Goal: Task Accomplishment & Management: Manage account settings

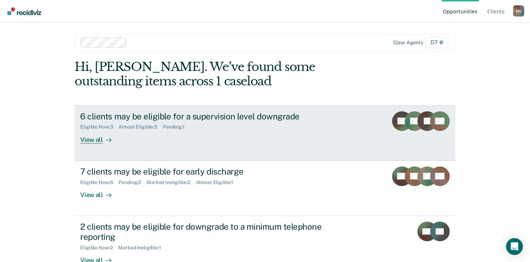
click at [209, 129] on div "Eligible Now : 3 Almost Eligible : 3 Pending : 1" at bounding box center [203, 125] width 247 height 9
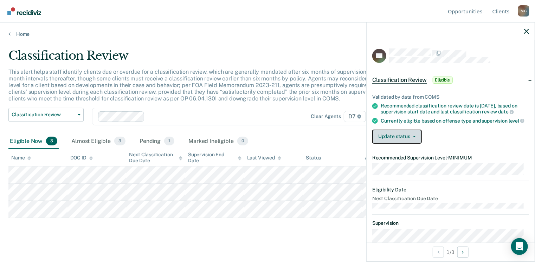
click at [399, 144] on button "Update status" at bounding box center [398, 137] width 50 height 14
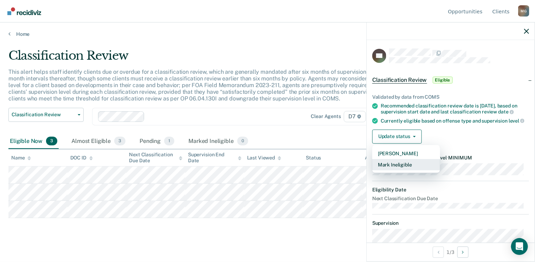
click at [401, 171] on button "Mark Ineligible" at bounding box center [407, 164] width 68 height 11
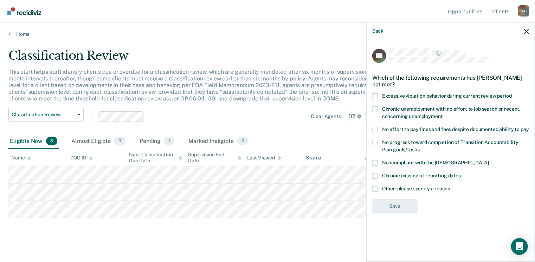
click at [377, 160] on span at bounding box center [376, 163] width 6 height 6
click at [489, 160] on input "Noncompliant with the [DEMOGRAPHIC_DATA]" at bounding box center [489, 160] width 0 height 0
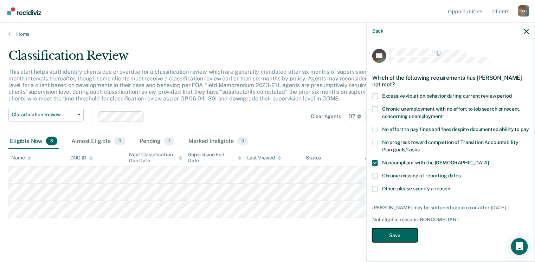
click at [387, 231] on button "Save" at bounding box center [395, 236] width 45 height 14
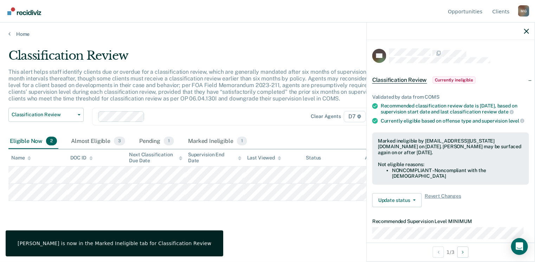
click at [523, 32] on div at bounding box center [451, 32] width 168 height 18
click at [525, 33] on icon "button" at bounding box center [527, 31] width 5 height 5
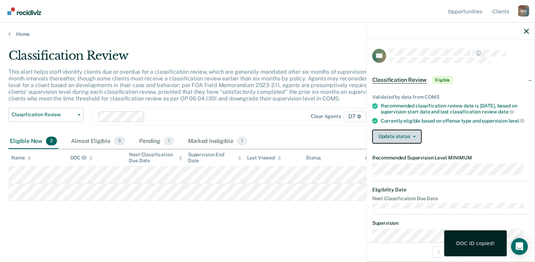
click at [406, 144] on button "Update status" at bounding box center [398, 137] width 50 height 14
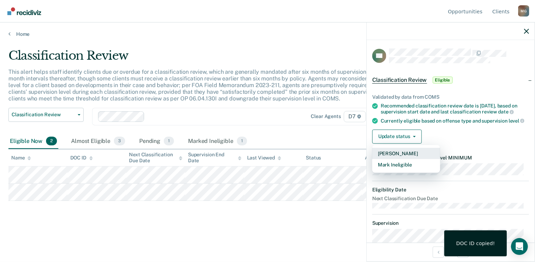
click at [407, 159] on button "[PERSON_NAME]" at bounding box center [407, 153] width 68 height 11
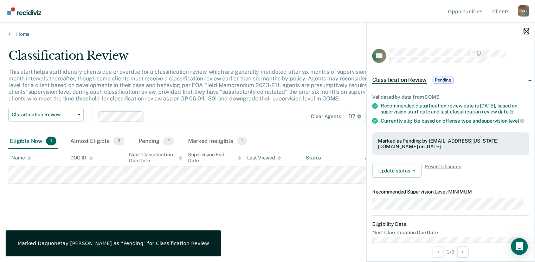
click at [527, 32] on icon "button" at bounding box center [527, 31] width 5 height 5
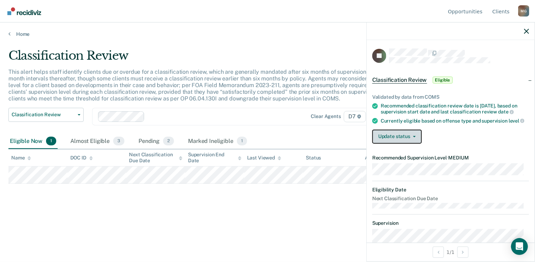
click at [409, 139] on button "Update status" at bounding box center [398, 137] width 50 height 14
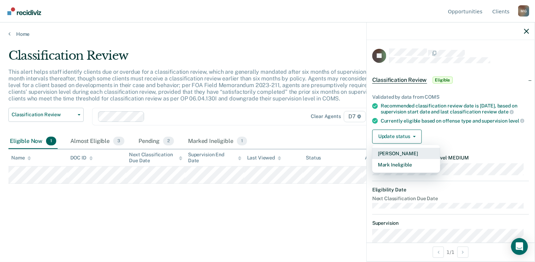
click at [412, 157] on button "[PERSON_NAME]" at bounding box center [407, 153] width 68 height 11
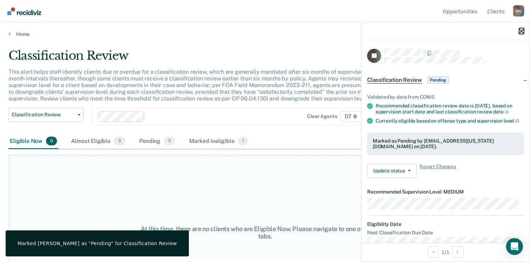
click at [521, 31] on icon "button" at bounding box center [521, 31] width 5 height 5
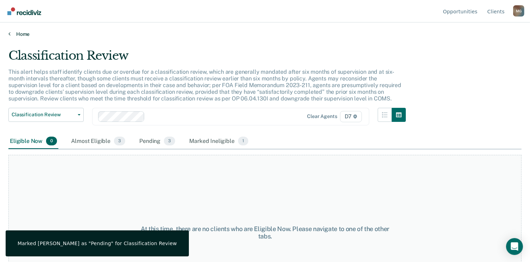
click at [25, 33] on link "Home" at bounding box center [264, 34] width 513 height 6
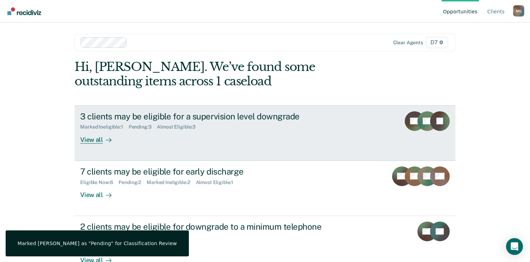
scroll to position [35, 0]
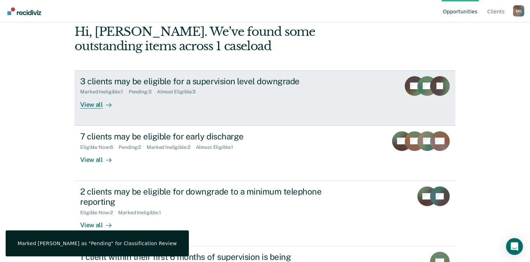
click at [115, 81] on div "3 clients may be eligible for a supervision level downgrade" at bounding box center [203, 81] width 247 height 10
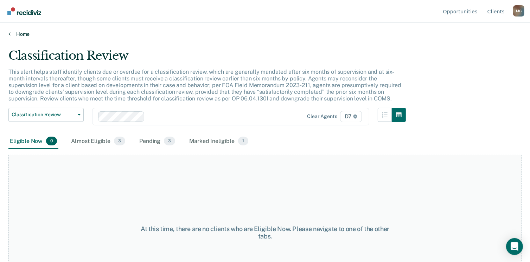
click at [24, 36] on link "Home" at bounding box center [264, 34] width 513 height 6
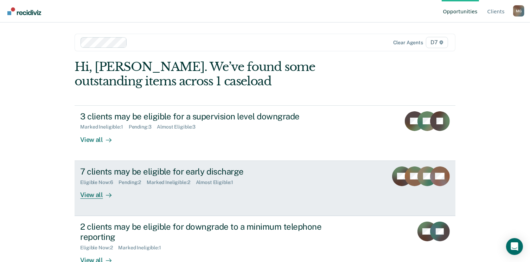
click at [100, 173] on div "7 clients may be eligible for early discharge" at bounding box center [203, 172] width 247 height 10
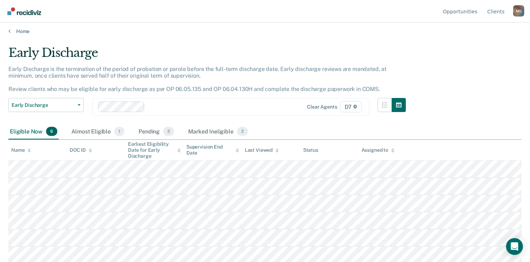
scroll to position [4, 0]
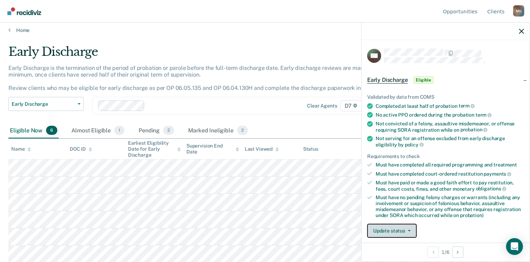
click at [391, 232] on button "Update status" at bounding box center [392, 231] width 50 height 14
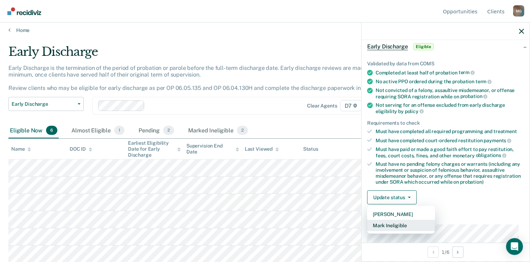
scroll to position [71, 0]
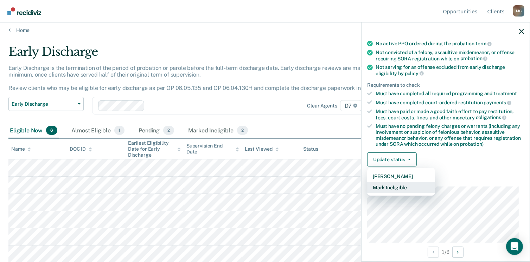
click at [400, 188] on button "Mark Ineligible" at bounding box center [401, 187] width 68 height 11
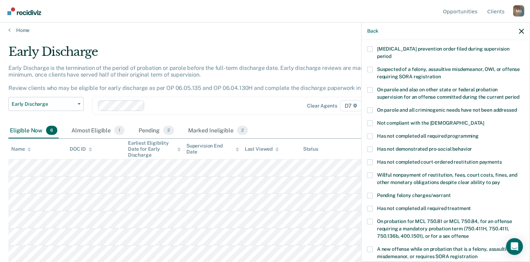
scroll to position [36, 0]
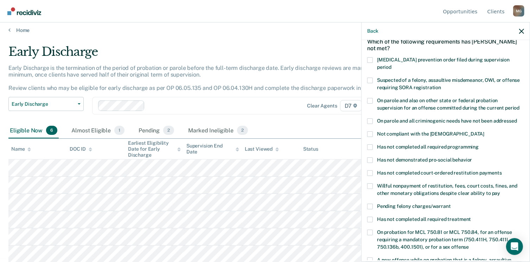
click at [375, 132] on label "Not compliant with the [DEMOGRAPHIC_DATA]" at bounding box center [445, 135] width 157 height 7
click at [484, 132] on input "Not compliant with the [DEMOGRAPHIC_DATA]" at bounding box center [484, 132] width 0 height 0
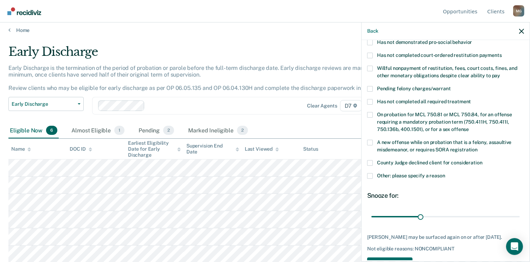
scroll to position [176, 0]
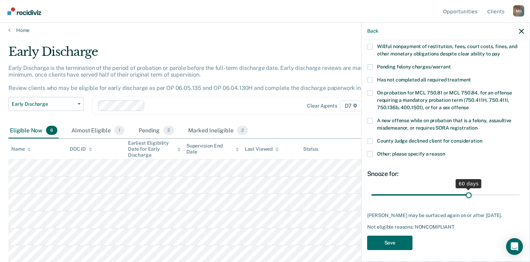
drag, startPoint x: 417, startPoint y: 189, endPoint x: 466, endPoint y: 185, distance: 49.4
type input "60"
click at [466, 189] on input "range" at bounding box center [445, 195] width 148 height 12
click at [404, 237] on button "Save" at bounding box center [389, 243] width 45 height 14
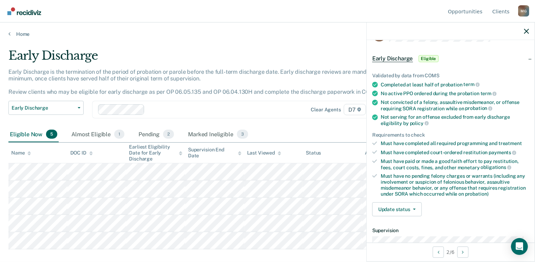
scroll to position [14, 0]
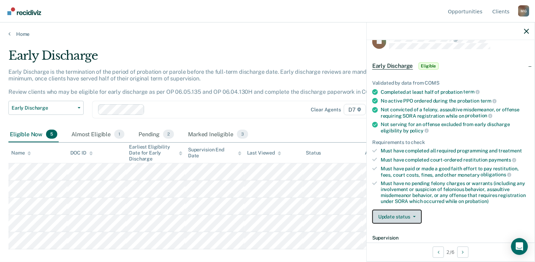
click at [412, 216] on span "button" at bounding box center [414, 216] width 6 height 1
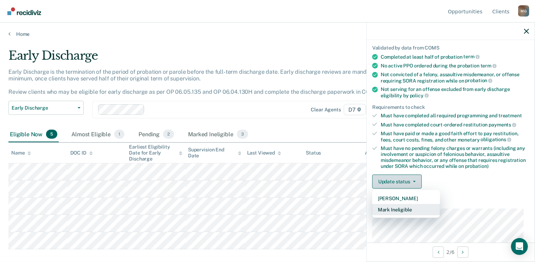
click at [411, 209] on button "Mark Ineligible" at bounding box center [407, 209] width 68 height 11
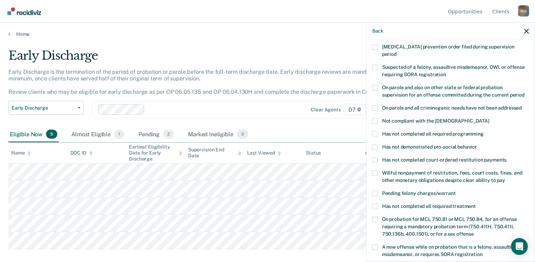
click at [376, 132] on span at bounding box center [376, 135] width 6 height 6
click at [484, 132] on input "Has not completed all required programming" at bounding box center [484, 132] width 0 height 0
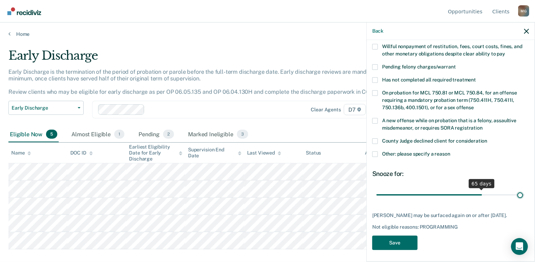
scroll to position [170, 0]
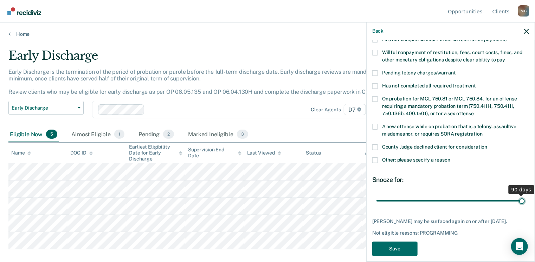
drag, startPoint x: 424, startPoint y: 188, endPoint x: 522, endPoint y: 188, distance: 97.8
type input "90"
click at [522, 195] on input "range" at bounding box center [451, 201] width 148 height 12
click at [401, 244] on button "Save" at bounding box center [395, 249] width 45 height 14
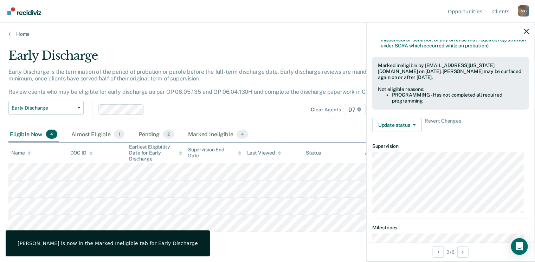
scroll to position [155, 0]
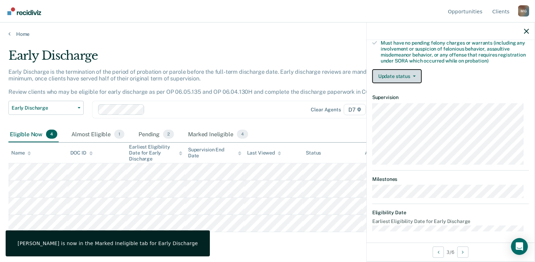
click at [388, 74] on button "Update status" at bounding box center [398, 76] width 50 height 14
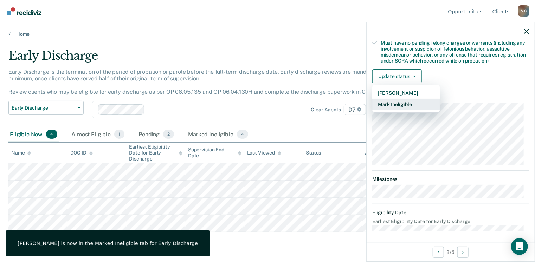
click at [399, 101] on button "Mark Ineligible" at bounding box center [407, 104] width 68 height 11
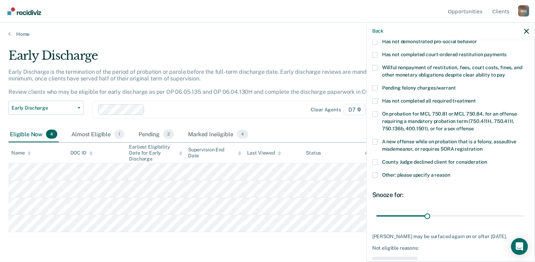
click at [377, 173] on span at bounding box center [376, 176] width 6 height 6
click at [451, 173] on input "Other: please specify a reason" at bounding box center [451, 173] width 0 height 0
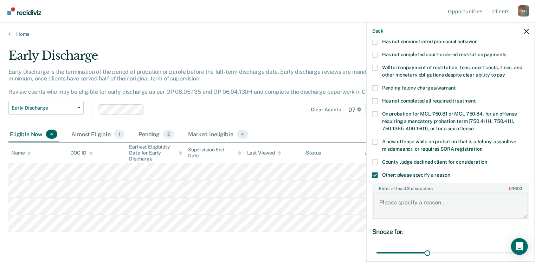
click at [400, 199] on textarea "Enter at least 3 characters 0 / 1600" at bounding box center [450, 206] width 155 height 26
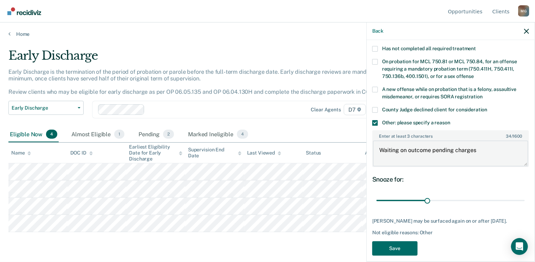
scroll to position [212, 0]
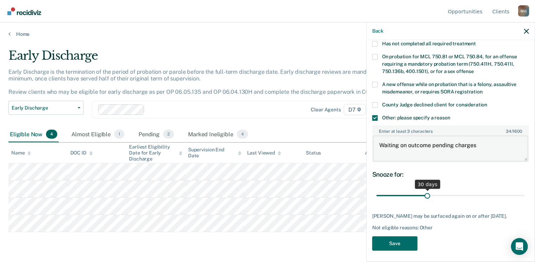
type textarea "Waiting on outcome pending charges"
drag, startPoint x: 425, startPoint y: 185, endPoint x: 474, endPoint y: 183, distance: 48.6
type input "60"
click at [474, 190] on input "range" at bounding box center [451, 196] width 148 height 12
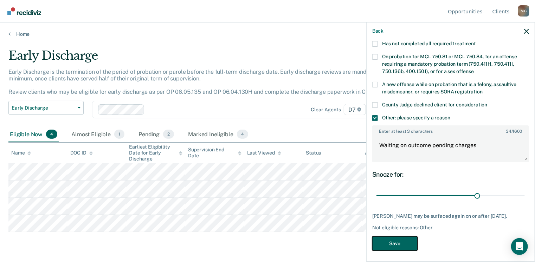
click at [409, 241] on button "Save" at bounding box center [395, 244] width 45 height 14
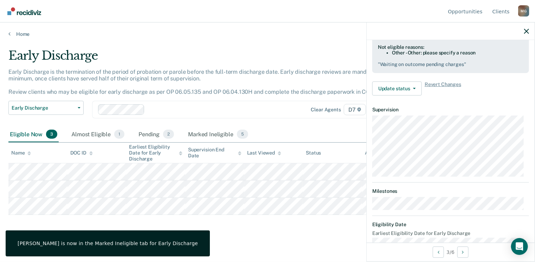
scroll to position [142, 0]
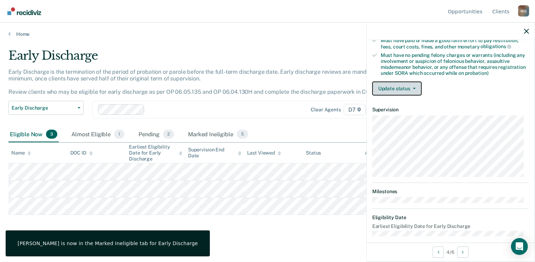
click at [404, 85] on button "Update status" at bounding box center [398, 89] width 50 height 14
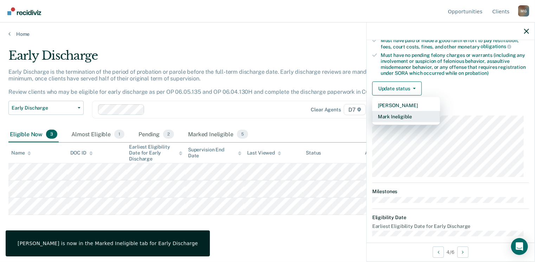
click at [412, 112] on button "Mark Ineligible" at bounding box center [407, 116] width 68 height 11
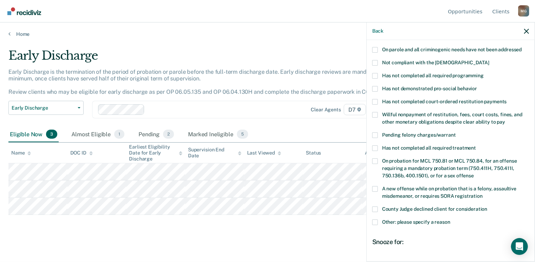
scroll to position [107, 0]
click at [377, 74] on span at bounding box center [376, 77] width 6 height 6
click at [484, 74] on input "Has not completed all required programming" at bounding box center [484, 74] width 0 height 0
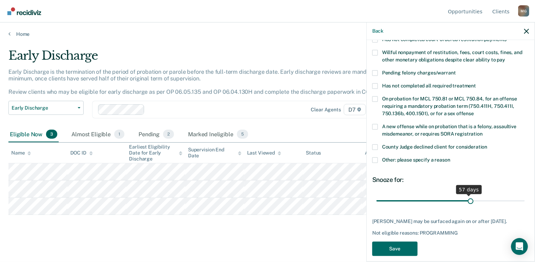
scroll to position [176, 0]
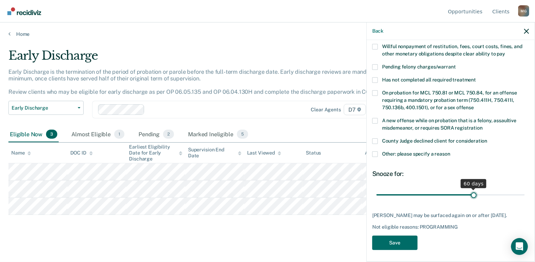
drag, startPoint x: 424, startPoint y: 186, endPoint x: 471, endPoint y: 185, distance: 46.8
type input "60"
click at [471, 189] on input "range" at bounding box center [451, 195] width 148 height 12
click at [398, 237] on button "Save" at bounding box center [395, 243] width 45 height 14
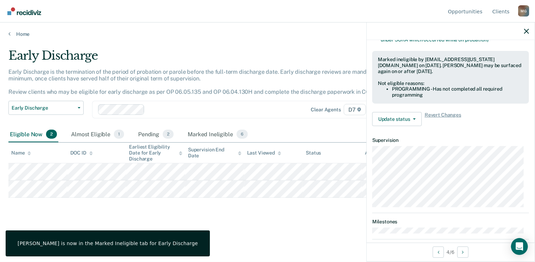
scroll to position [155, 0]
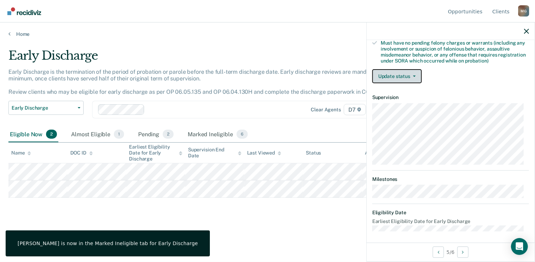
click at [411, 78] on button "Update status" at bounding box center [398, 76] width 50 height 14
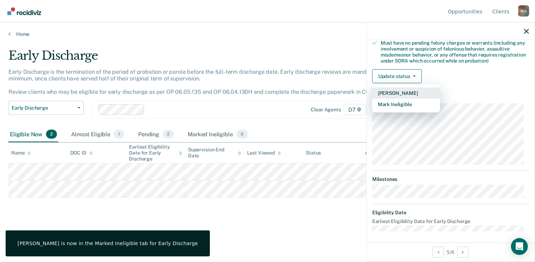
click at [411, 91] on button "[PERSON_NAME]" at bounding box center [407, 93] width 68 height 11
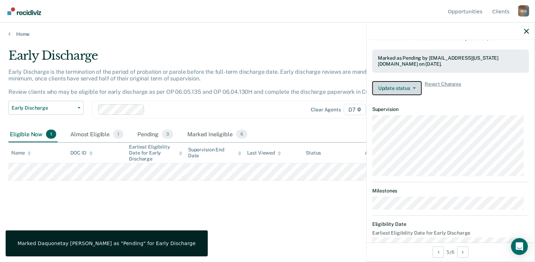
scroll to position [189, 0]
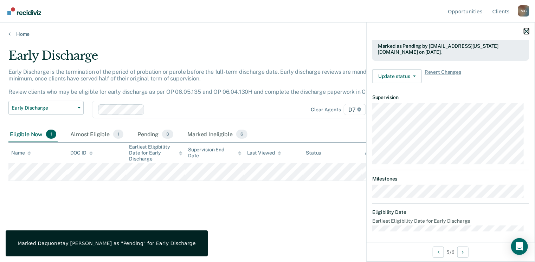
click at [528, 30] on icon "button" at bounding box center [527, 31] width 5 height 5
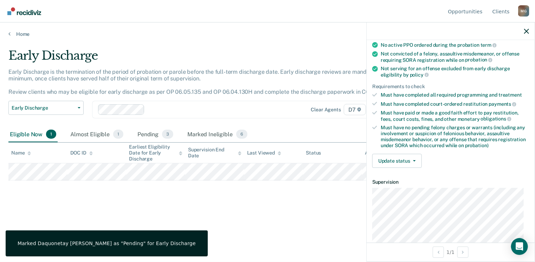
scroll to position [70, 0]
click at [392, 155] on button "Update status" at bounding box center [398, 161] width 50 height 14
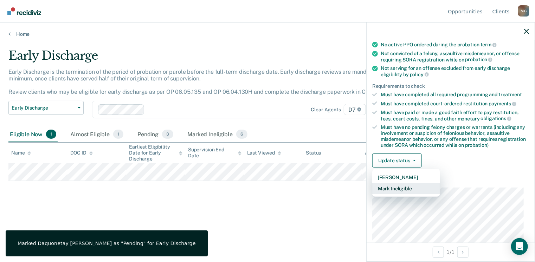
click at [401, 188] on button "Mark Ineligible" at bounding box center [407, 188] width 68 height 11
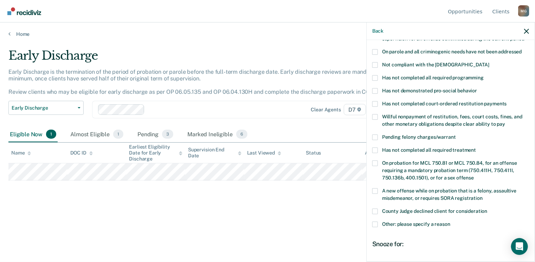
click at [380, 222] on label "Other: please specify a reason" at bounding box center [451, 225] width 157 height 7
click at [451, 222] on input "Other: please specify a reason" at bounding box center [451, 222] width 0 height 0
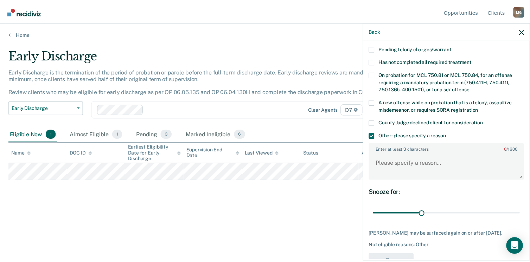
scroll to position [211, 0]
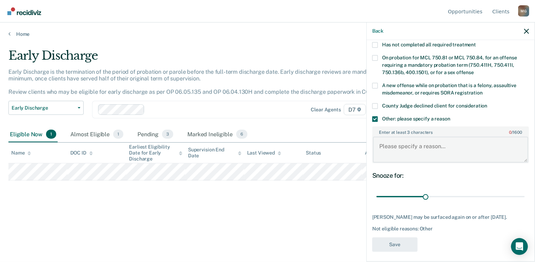
click at [433, 138] on textarea "Enter at least 3 characters 0 / 1600" at bounding box center [450, 150] width 155 height 26
type textarea "Awaiting outcome of pending charges"
click at [393, 245] on button "Save" at bounding box center [395, 245] width 45 height 14
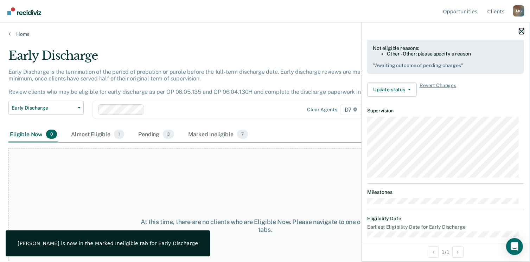
click at [522, 31] on icon "button" at bounding box center [521, 31] width 5 height 5
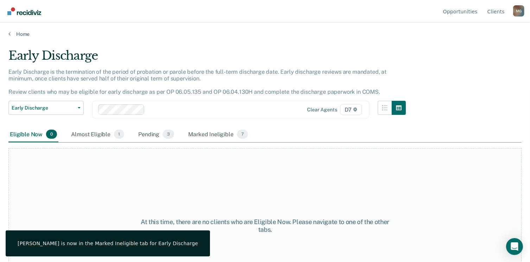
click at [24, 30] on div "Home" at bounding box center [265, 30] width 530 height 15
click at [22, 34] on link "Home" at bounding box center [264, 34] width 513 height 6
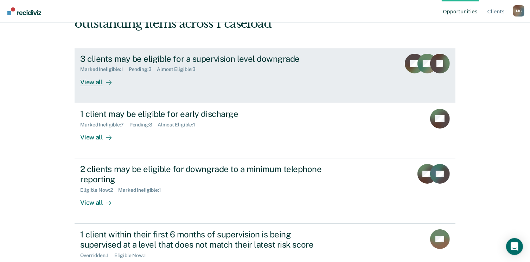
scroll to position [70, 0]
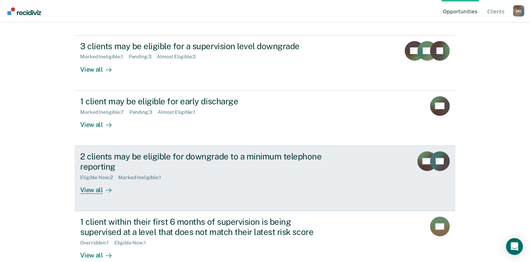
click at [101, 158] on div "2 clients may be eligible for downgrade to a minimum telephone reporting" at bounding box center [203, 162] width 247 height 20
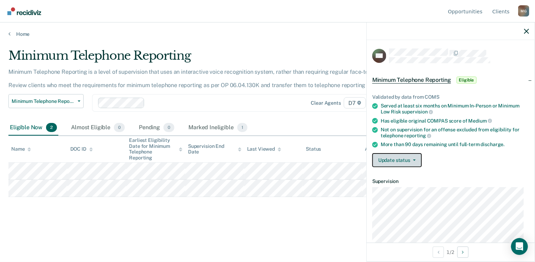
click at [399, 160] on button "Update status" at bounding box center [398, 160] width 50 height 14
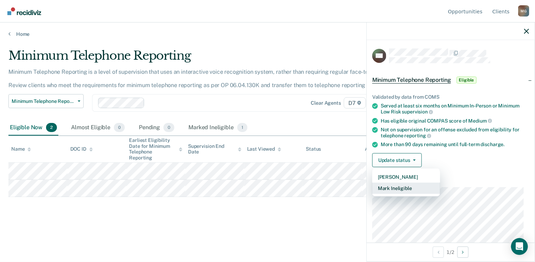
click at [403, 183] on button "Mark Ineligible" at bounding box center [407, 188] width 68 height 11
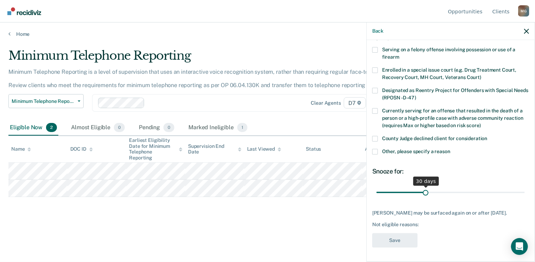
scroll to position [51, 0]
drag, startPoint x: 425, startPoint y: 190, endPoint x: 570, endPoint y: 191, distance: 144.9
type input "90"
click at [525, 191] on input "range" at bounding box center [451, 193] width 148 height 12
click at [381, 149] on label "Other, please specify a reason" at bounding box center [451, 152] width 157 height 7
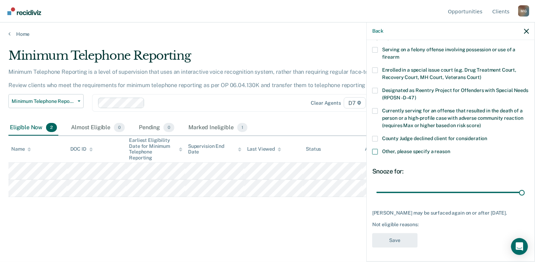
click at [451, 149] on input "Other, please specify a reason" at bounding box center [451, 149] width 0 height 0
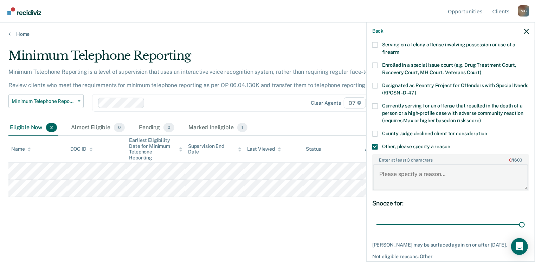
click at [390, 166] on textarea "Enter at least 3 characters 0 / 1600" at bounding box center [450, 178] width 155 height 26
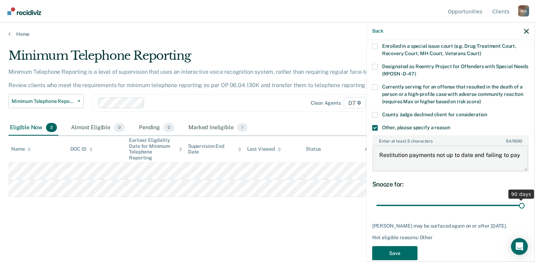
scroll to position [88, 0]
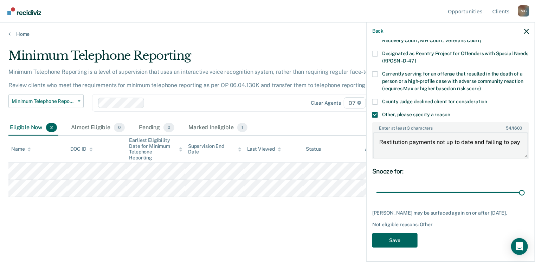
type textarea "Restitution payments not up to date and failing to pay"
click at [404, 239] on button "Save" at bounding box center [395, 241] width 45 height 14
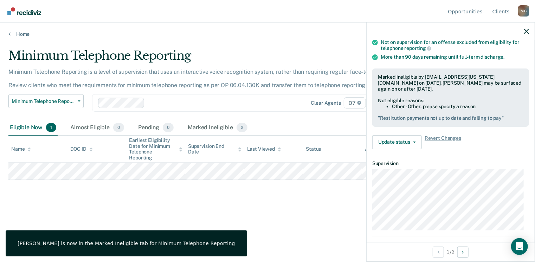
scroll to position [77, 0]
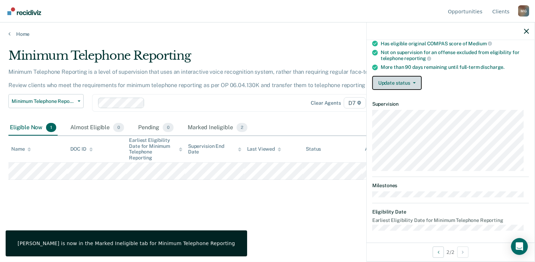
click at [392, 84] on button "Update status" at bounding box center [398, 83] width 50 height 14
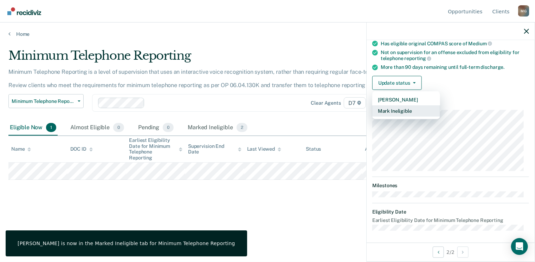
click at [400, 107] on button "Mark Ineligible" at bounding box center [407, 111] width 68 height 11
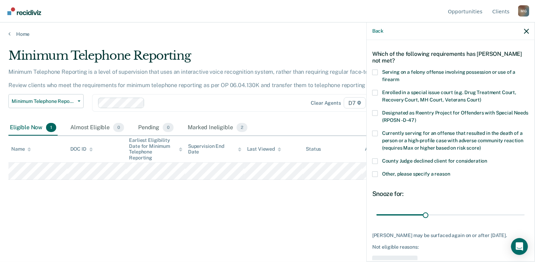
scroll to position [16, 0]
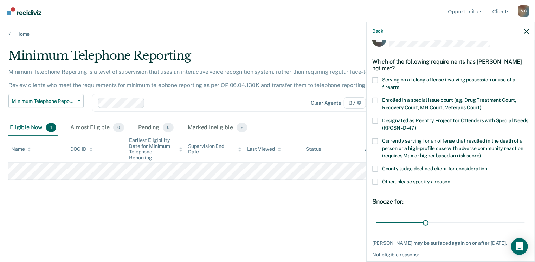
click at [381, 102] on label "Enrolled in a special issue court (e.g. Drug Treatment Court, Recovery Court, M…" at bounding box center [451, 105] width 157 height 15
click at [482, 105] on input "Enrolled in a special issue court (e.g. Drug Treatment Court, Recovery Court, M…" at bounding box center [482, 105] width 0 height 0
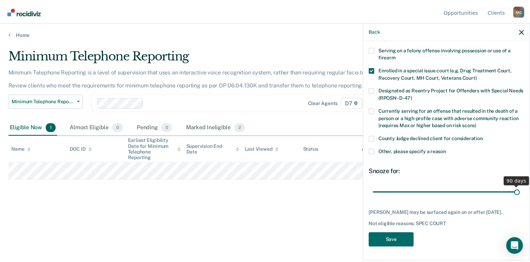
scroll to position [45, 0]
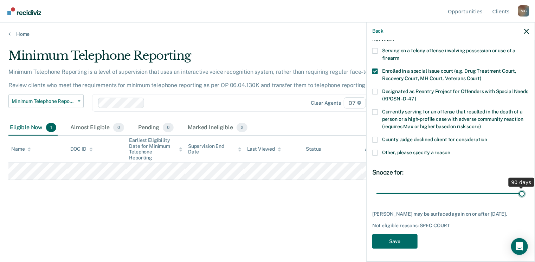
drag, startPoint x: 425, startPoint y: 188, endPoint x: 561, endPoint y: 192, distance: 136.5
type input "90"
click at [525, 192] on input "range" at bounding box center [451, 194] width 148 height 12
click at [399, 242] on button "Save" at bounding box center [395, 242] width 45 height 14
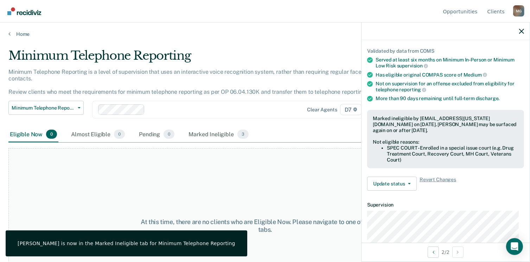
click at [20, 30] on div "Home" at bounding box center [265, 30] width 530 height 15
click at [19, 35] on link "Home" at bounding box center [264, 34] width 513 height 6
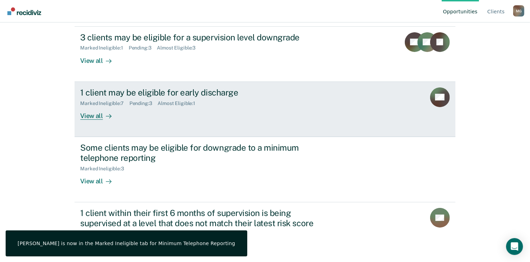
scroll to position [84, 0]
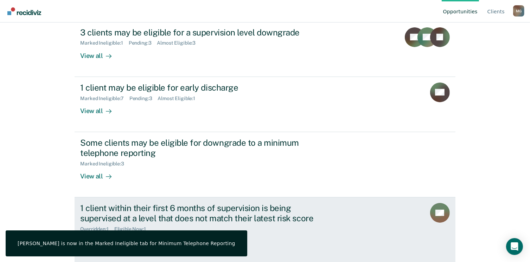
click at [167, 210] on div "1 client within their first 6 months of supervision is being supervised at a le…" at bounding box center [203, 213] width 247 height 20
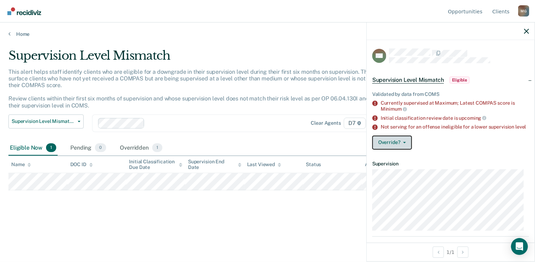
click at [401, 150] on button "Override?" at bounding box center [393, 143] width 40 height 14
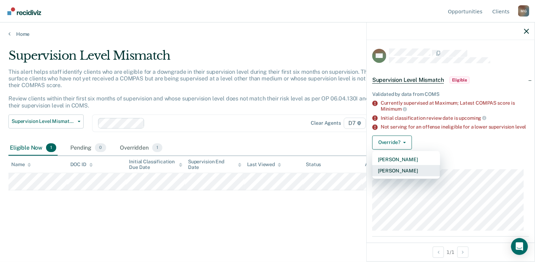
click at [411, 172] on button "[PERSON_NAME]" at bounding box center [407, 170] width 68 height 11
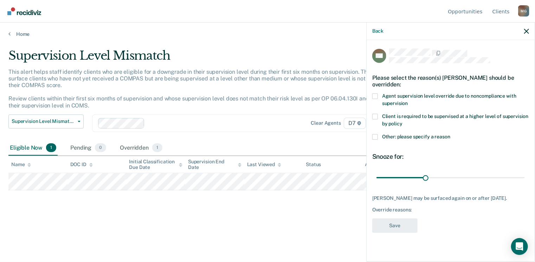
click at [374, 135] on span at bounding box center [376, 137] width 6 height 6
click at [451, 134] on input "Other: please specify a reason" at bounding box center [451, 134] width 0 height 0
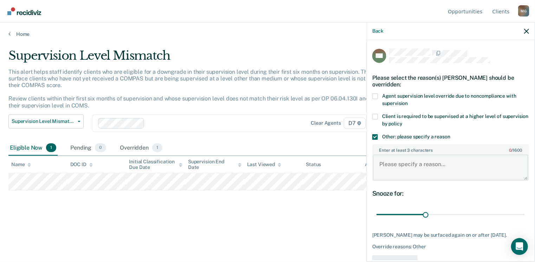
click at [396, 163] on textarea "Enter at least 3 characters 0 / 1600" at bounding box center [450, 168] width 155 height 26
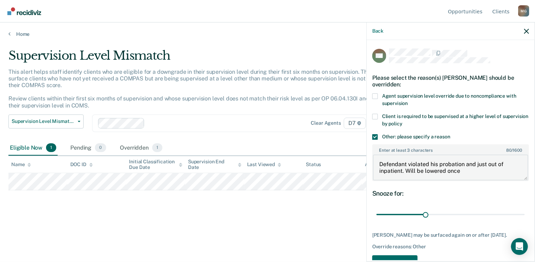
click at [469, 168] on textarea "Defendant violated his probation and just out of inpatient. Will be lowered once" at bounding box center [450, 168] width 155 height 26
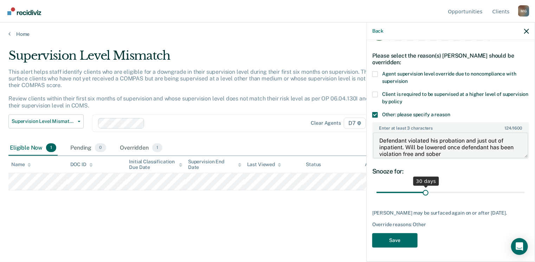
type textarea "Defendant violated his probation and just out of inpatient. Will be lowered onc…"
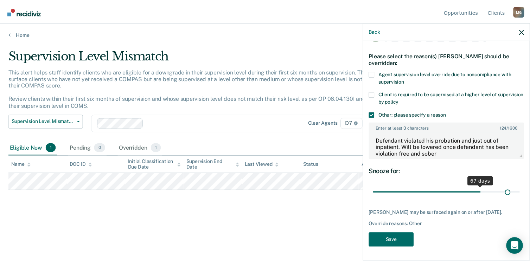
scroll to position [20, 0]
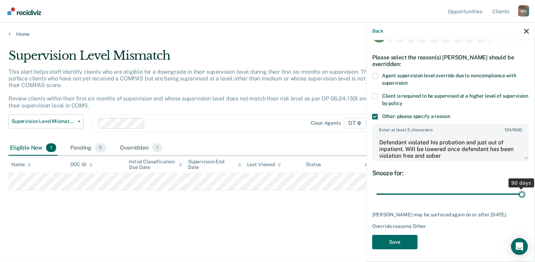
drag, startPoint x: 426, startPoint y: 188, endPoint x: 535, endPoint y: 190, distance: 108.7
type input "90"
click at [525, 190] on input "range" at bounding box center [451, 195] width 148 height 12
click at [383, 244] on button "Save" at bounding box center [395, 242] width 45 height 14
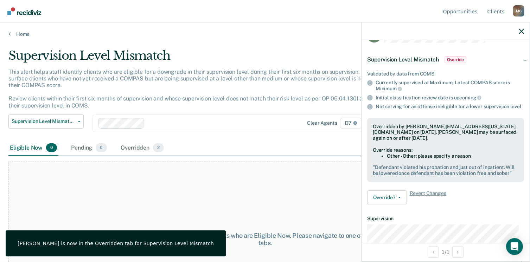
click at [524, 34] on div at bounding box center [446, 32] width 168 height 18
click at [519, 30] on div at bounding box center [446, 32] width 168 height 18
click at [524, 31] on div at bounding box center [446, 32] width 168 height 18
click at [522, 31] on icon "button" at bounding box center [521, 31] width 5 height 5
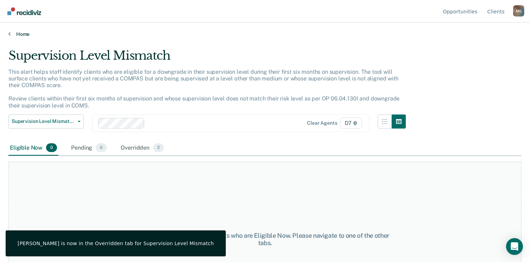
click at [10, 34] on link "Home" at bounding box center [264, 34] width 513 height 6
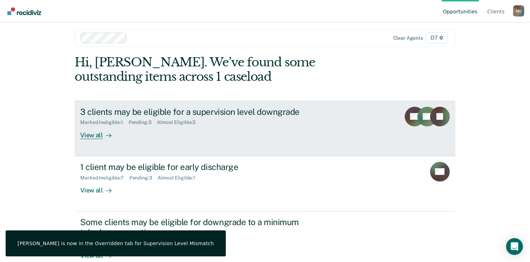
scroll to position [84, 0]
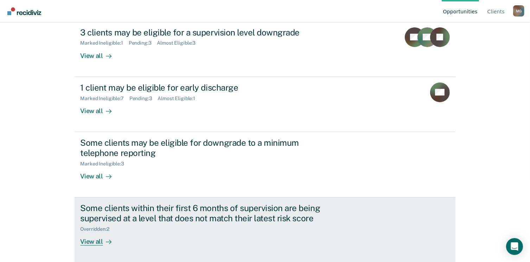
click at [207, 217] on div "Some clients within their first 6 months of supervision are being supervised at…" at bounding box center [203, 213] width 247 height 20
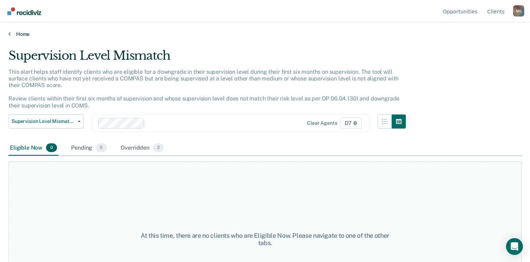
click at [18, 34] on link "Home" at bounding box center [264, 34] width 513 height 6
